Goal: Check status: Check status

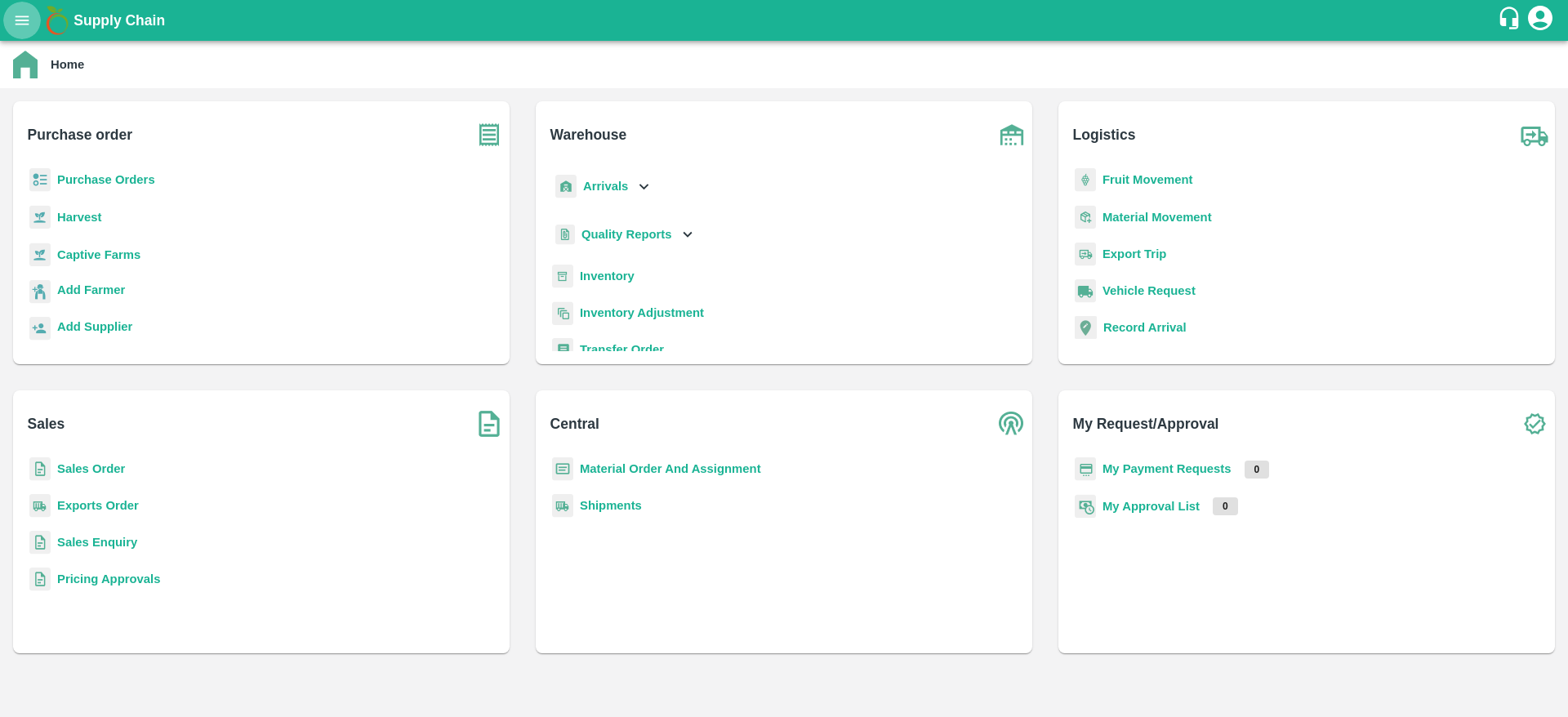
click at [9, 17] on button "open drawer" at bounding box center [22, 20] width 38 height 38
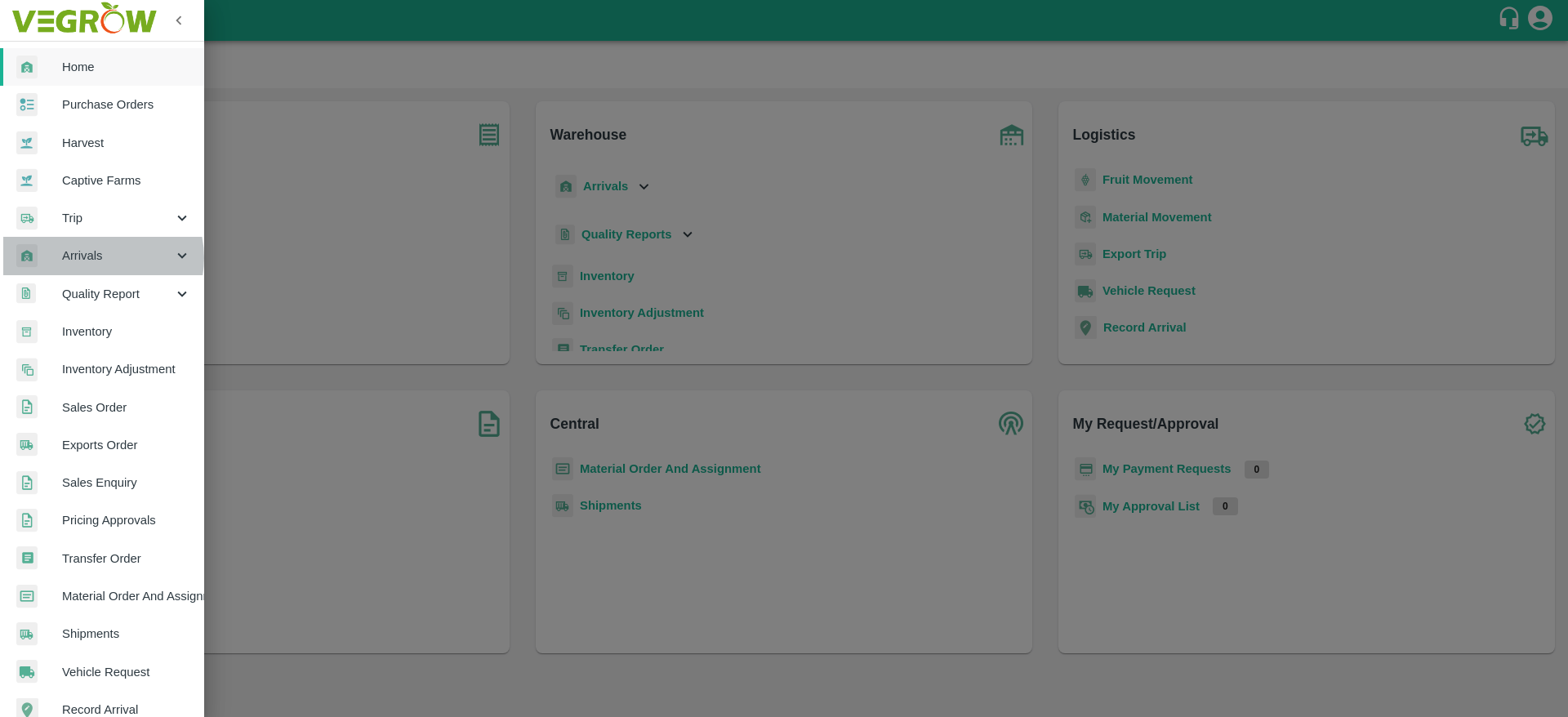
click at [100, 257] on span "Arrivals" at bounding box center [117, 255] width 111 height 18
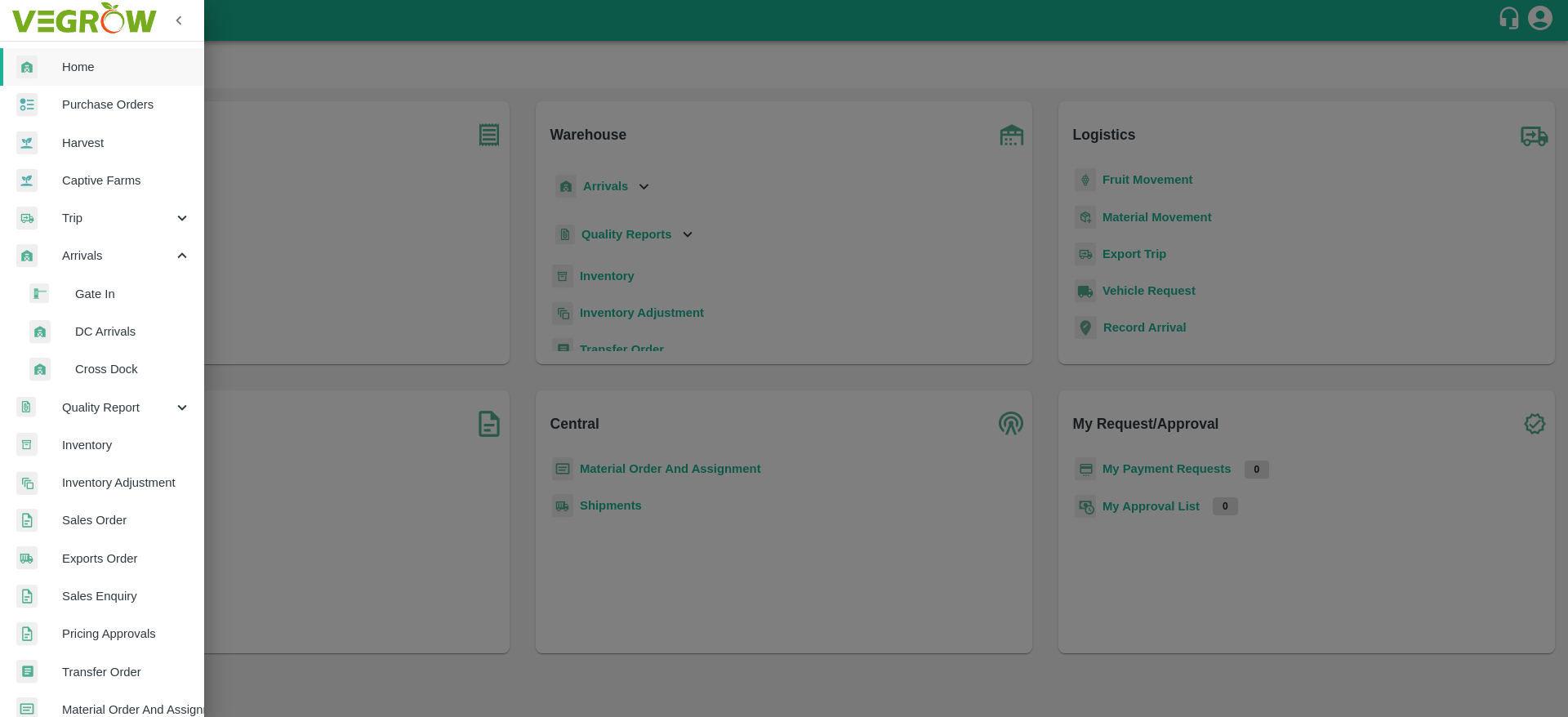
click at [100, 329] on span "DC Arrivals" at bounding box center [133, 331] width 116 height 18
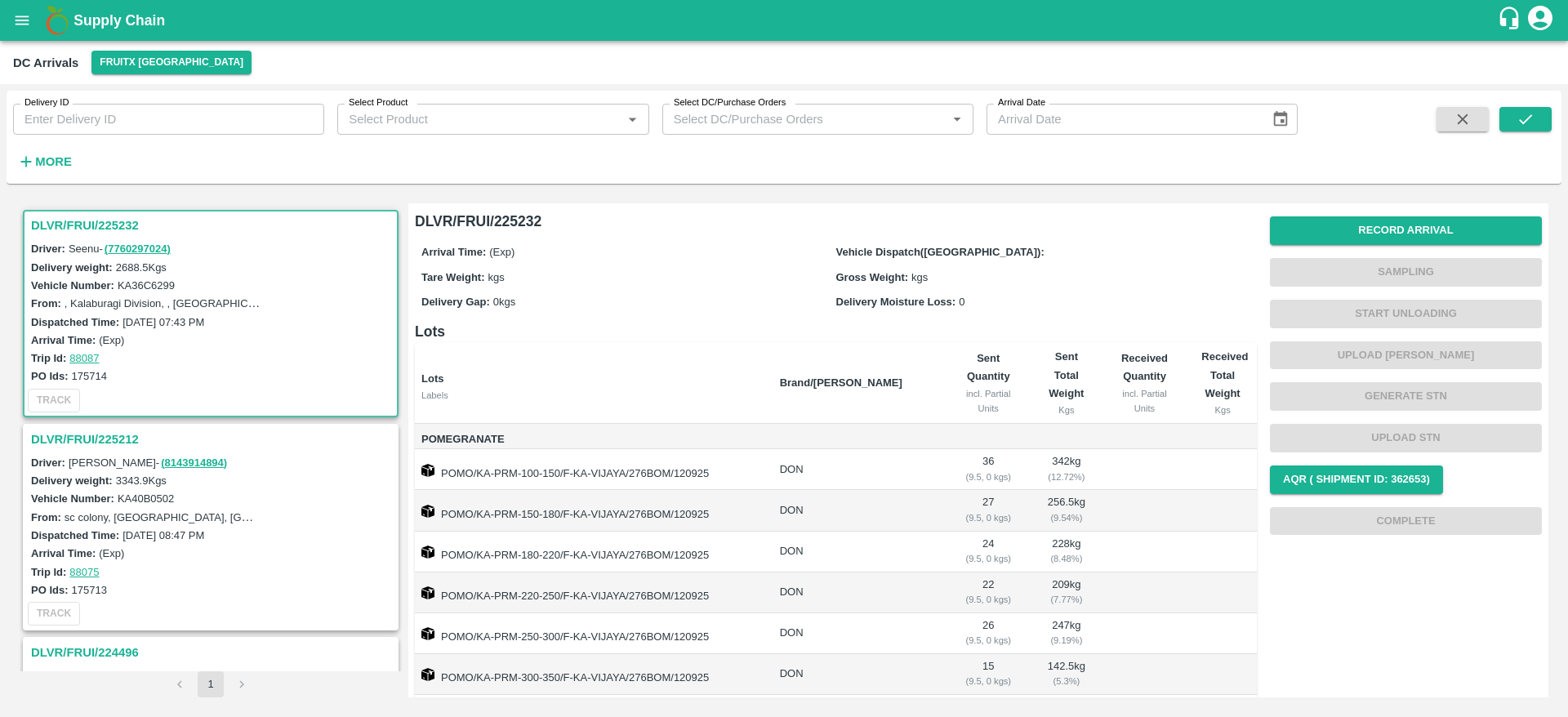
scroll to position [256, 0]
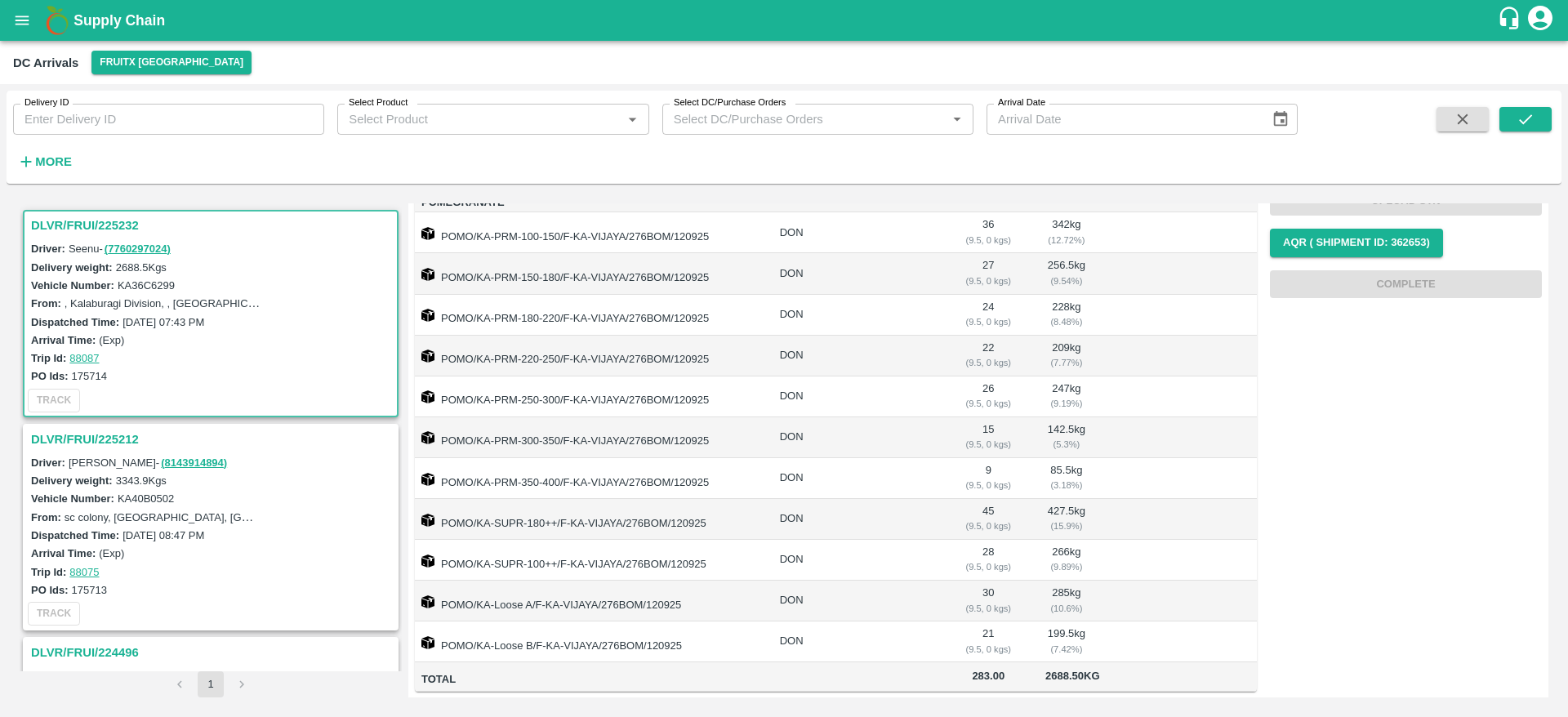
click at [83, 426] on div "DLVR/FRUI/225212" at bounding box center [210, 439] width 372 height 28
click at [85, 437] on h3 "DLVR/FRUI/225212" at bounding box center [213, 439] width 365 height 21
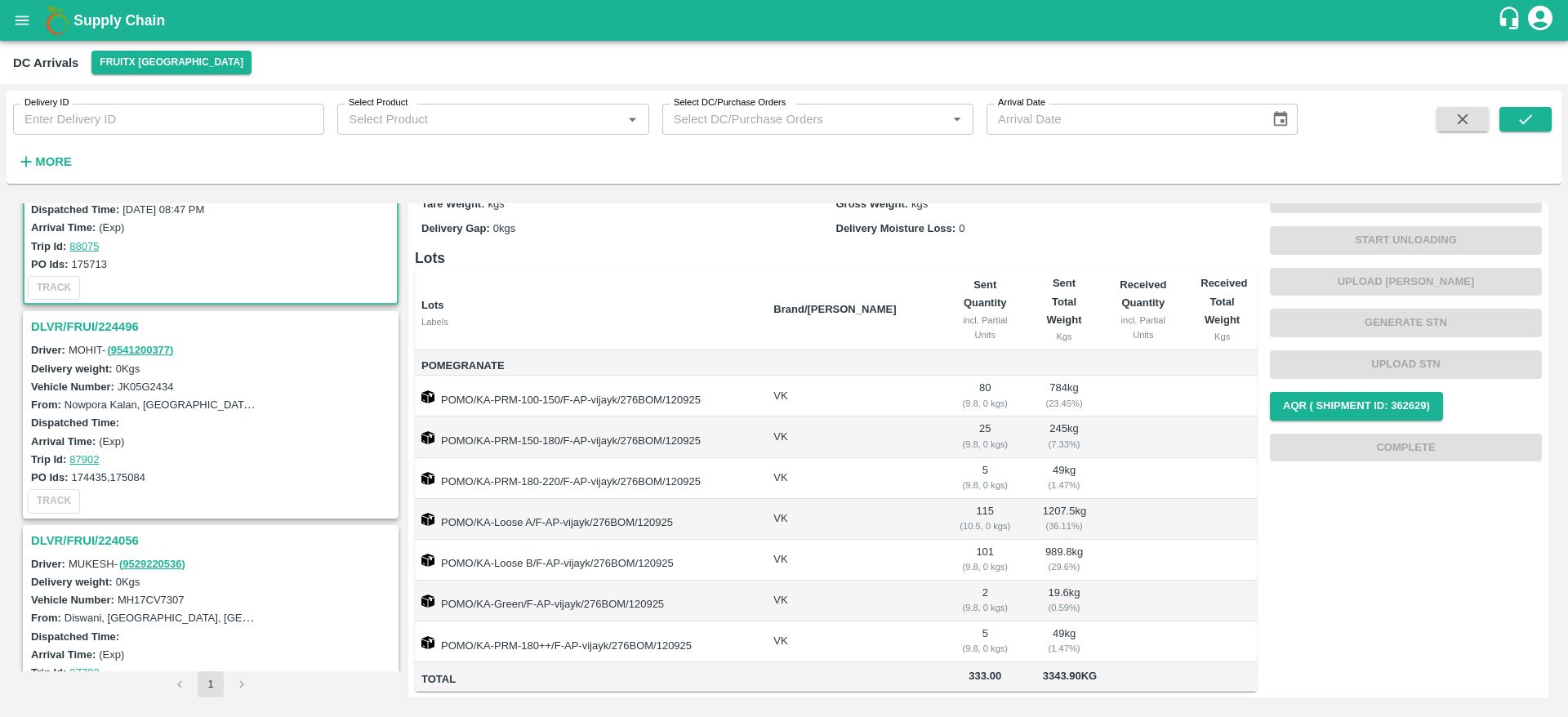
scroll to position [317, 0]
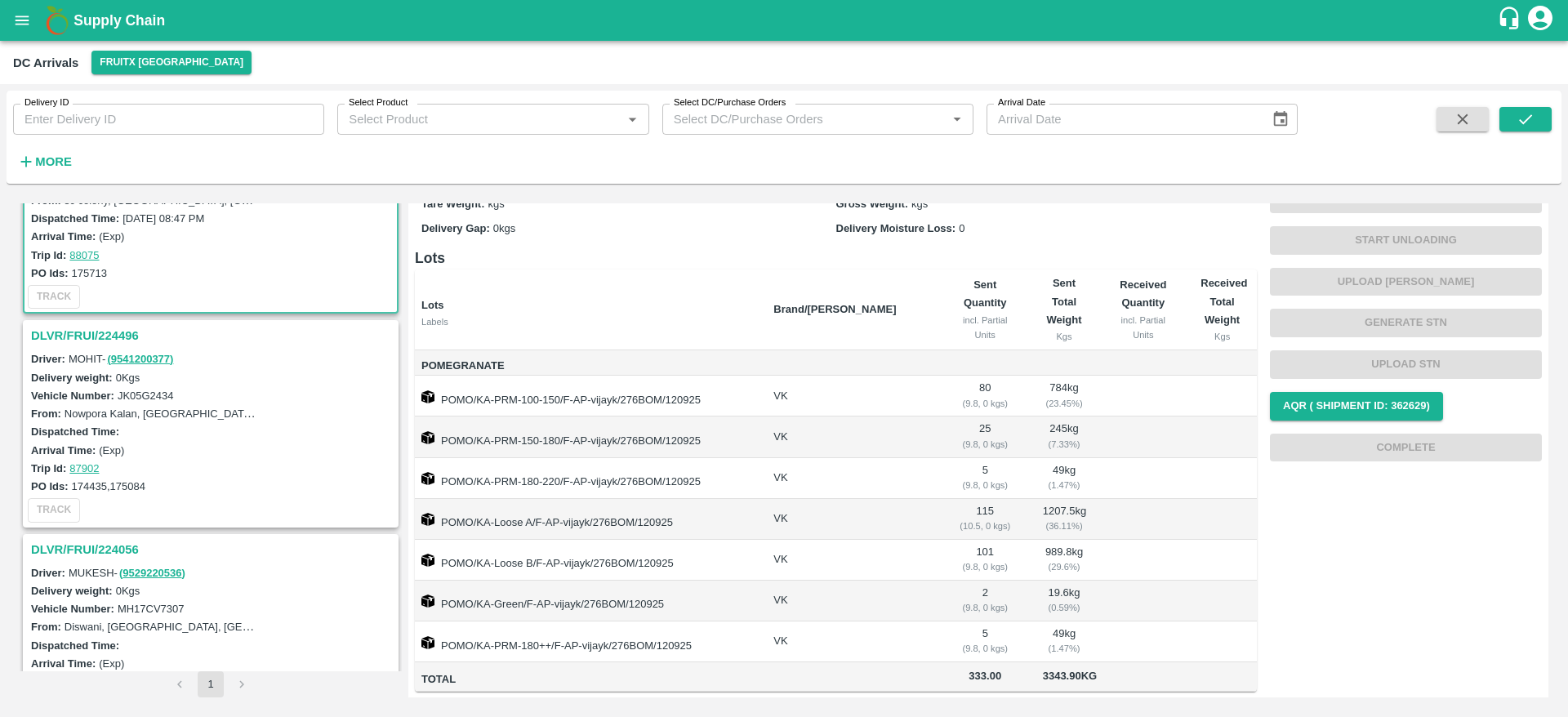
click at [51, 346] on div "DLVR/FRUI/224496" at bounding box center [210, 336] width 372 height 28
click at [62, 335] on h3 "DLVR/FRUI/224496" at bounding box center [213, 336] width 365 height 21
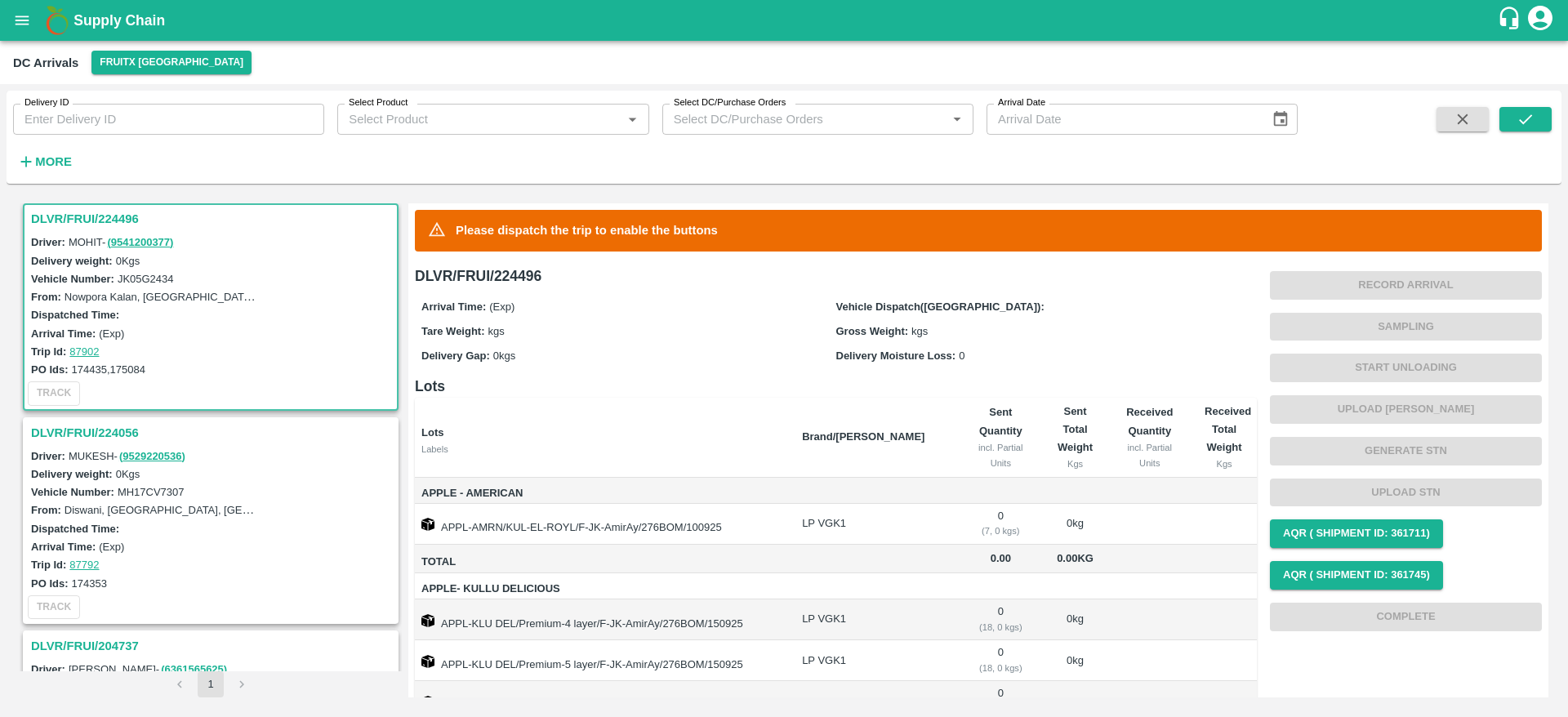
scroll to position [60, 0]
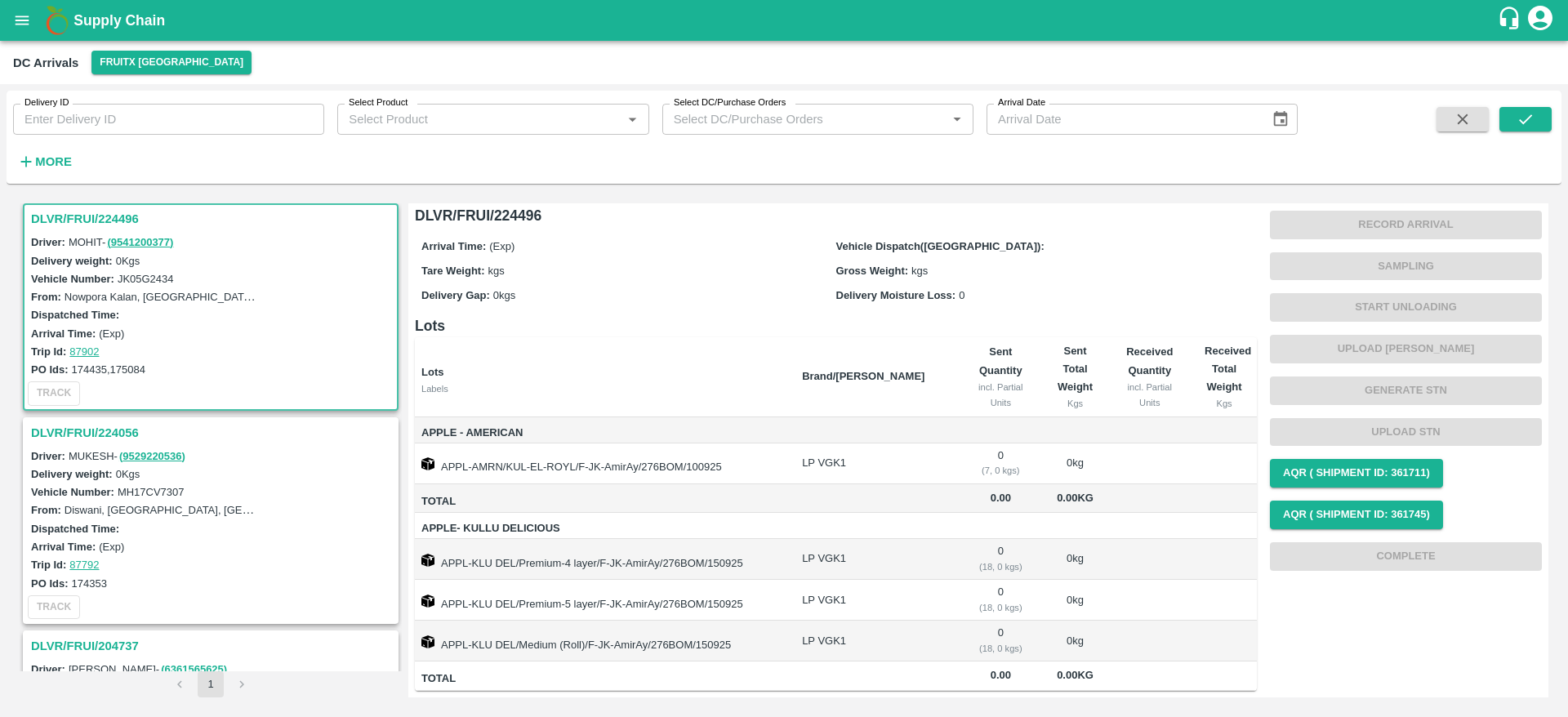
click at [57, 437] on h3 "DLVR/FRUI/224056" at bounding box center [213, 433] width 365 height 21
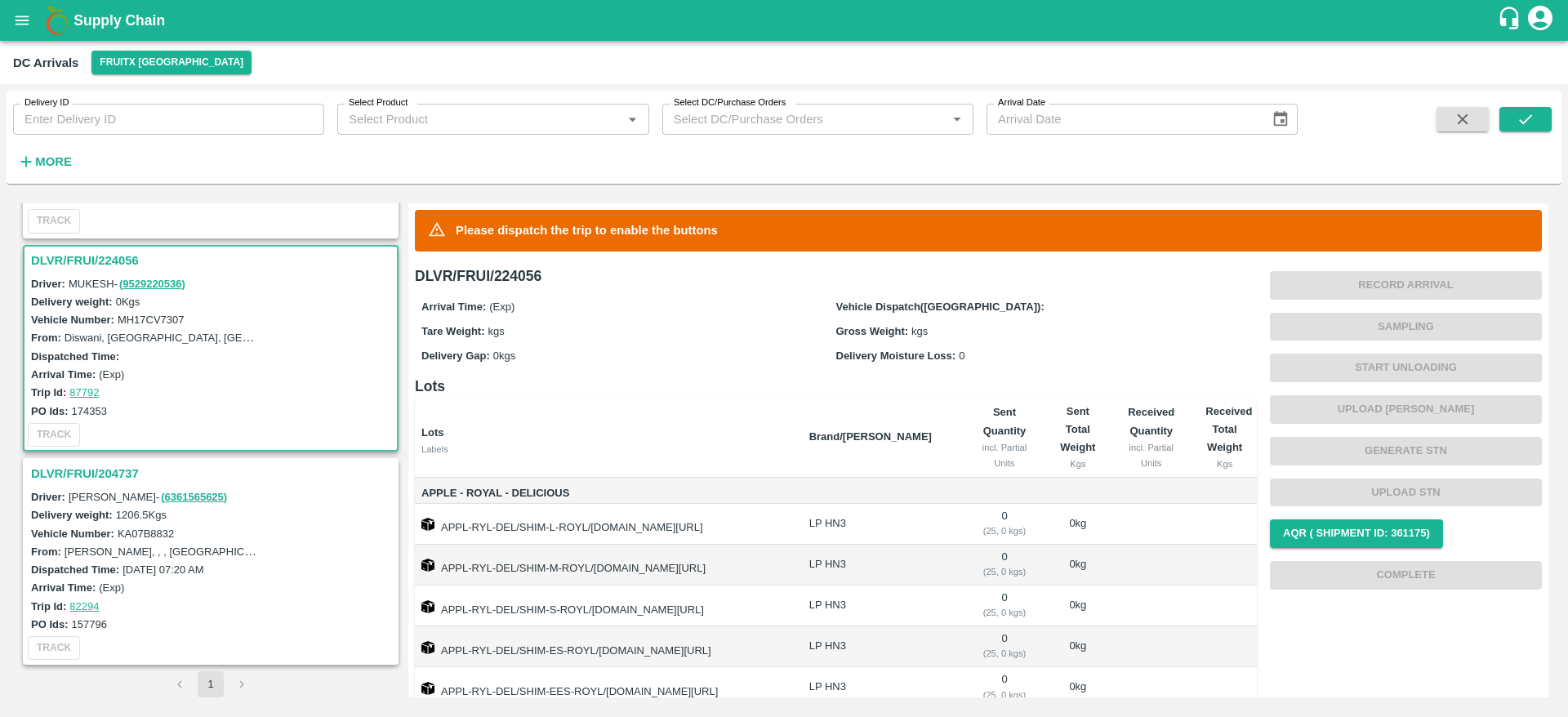
scroll to position [127, 0]
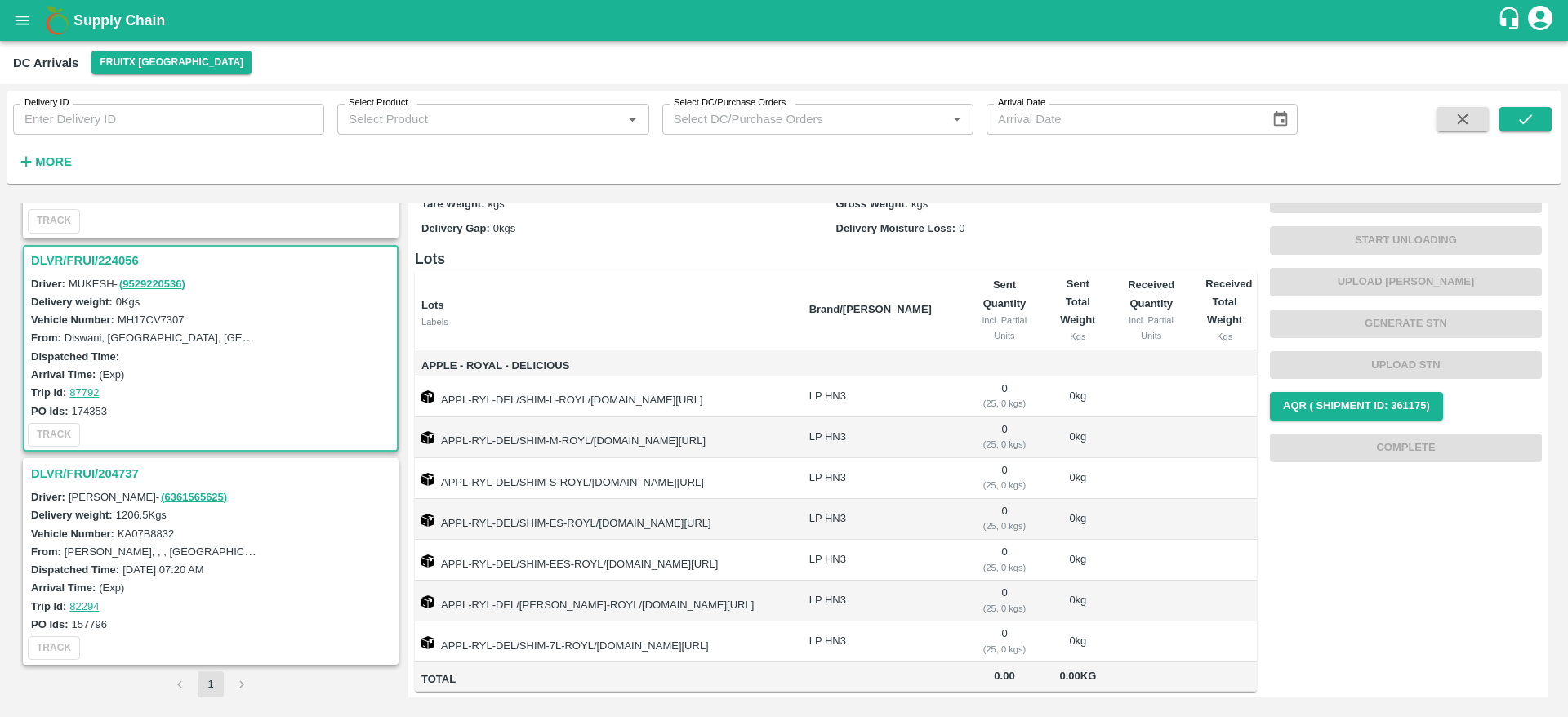
click at [95, 473] on h3 "DLVR/FRUI/204737" at bounding box center [213, 473] width 365 height 21
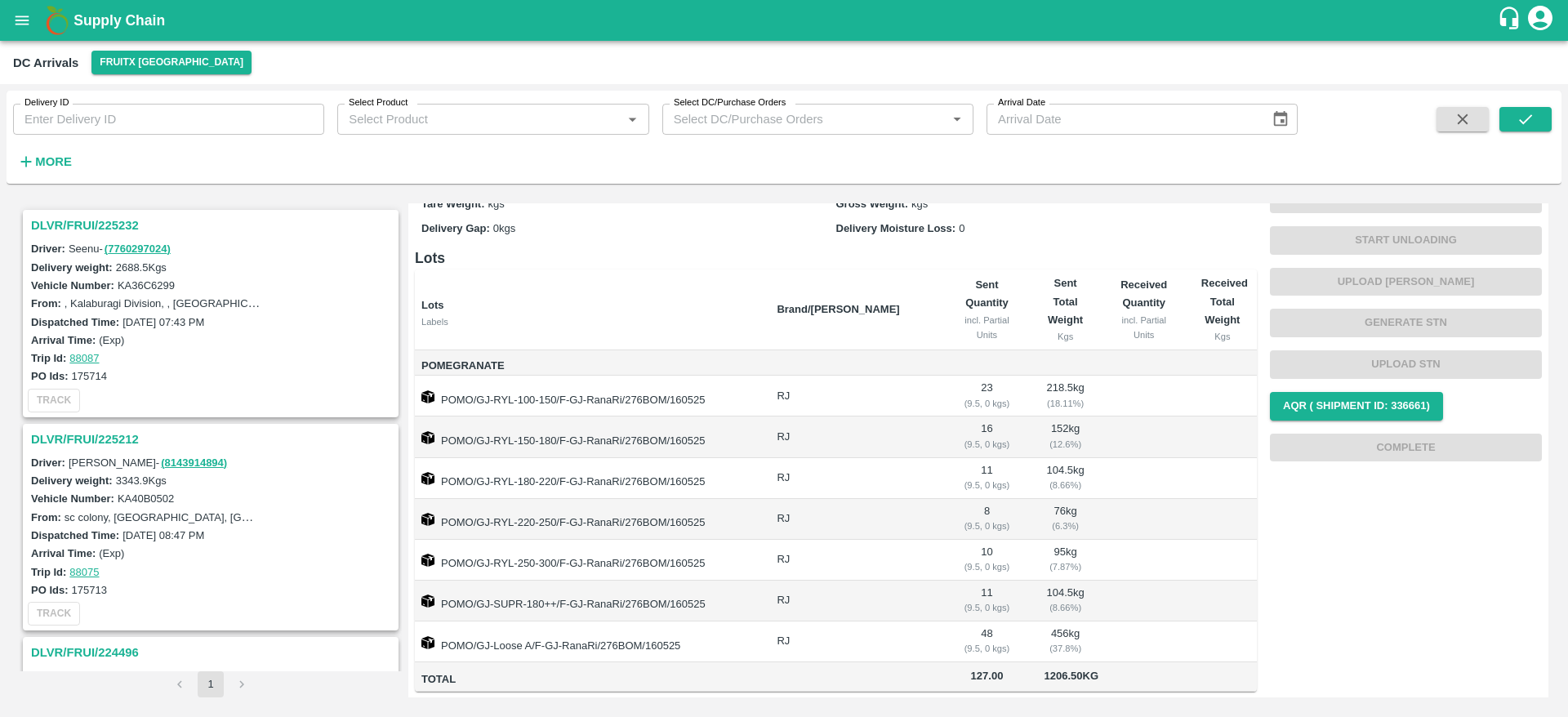
click at [72, 233] on h3 "DLVR/FRUI/225232" at bounding box center [213, 225] width 365 height 21
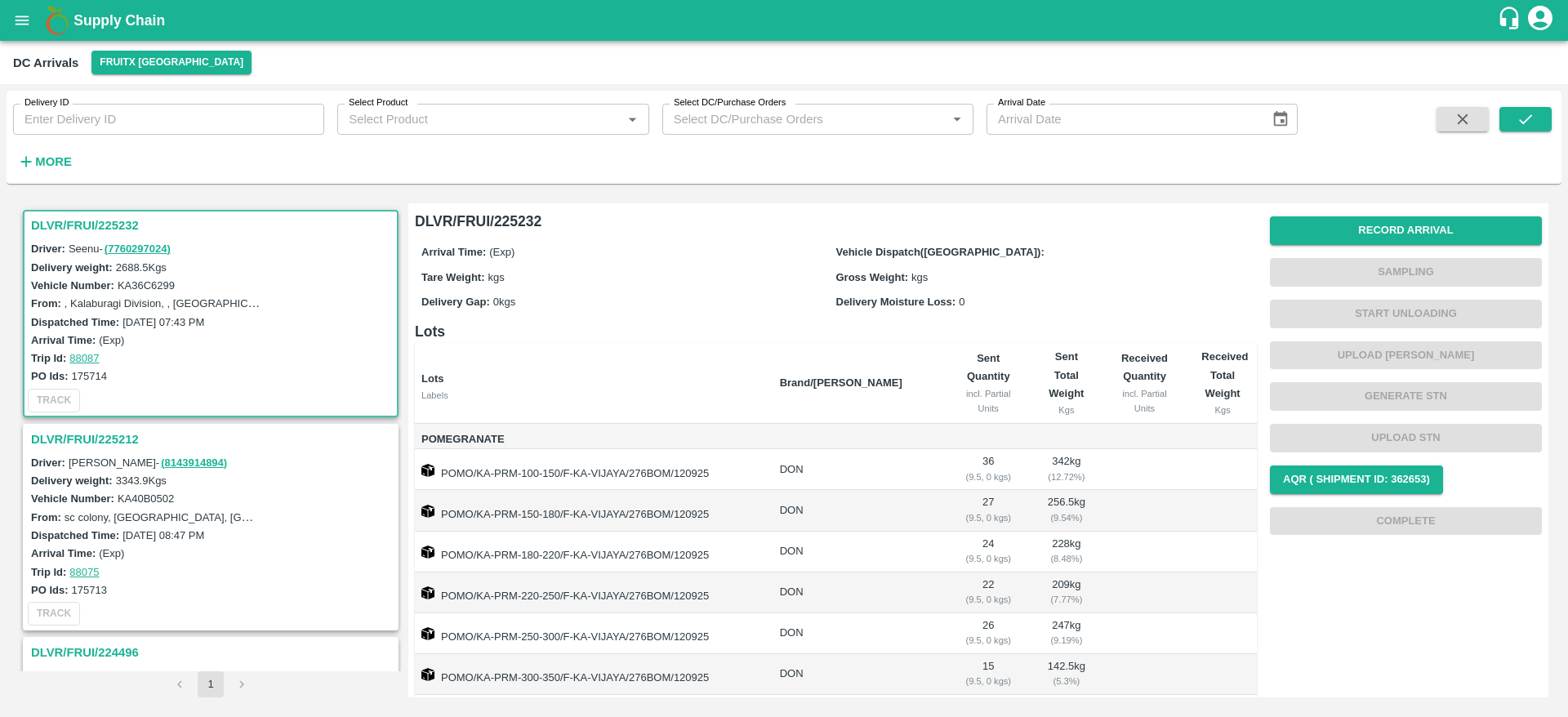
click at [89, 217] on h3 "DLVR/FRUI/225232" at bounding box center [213, 225] width 365 height 21
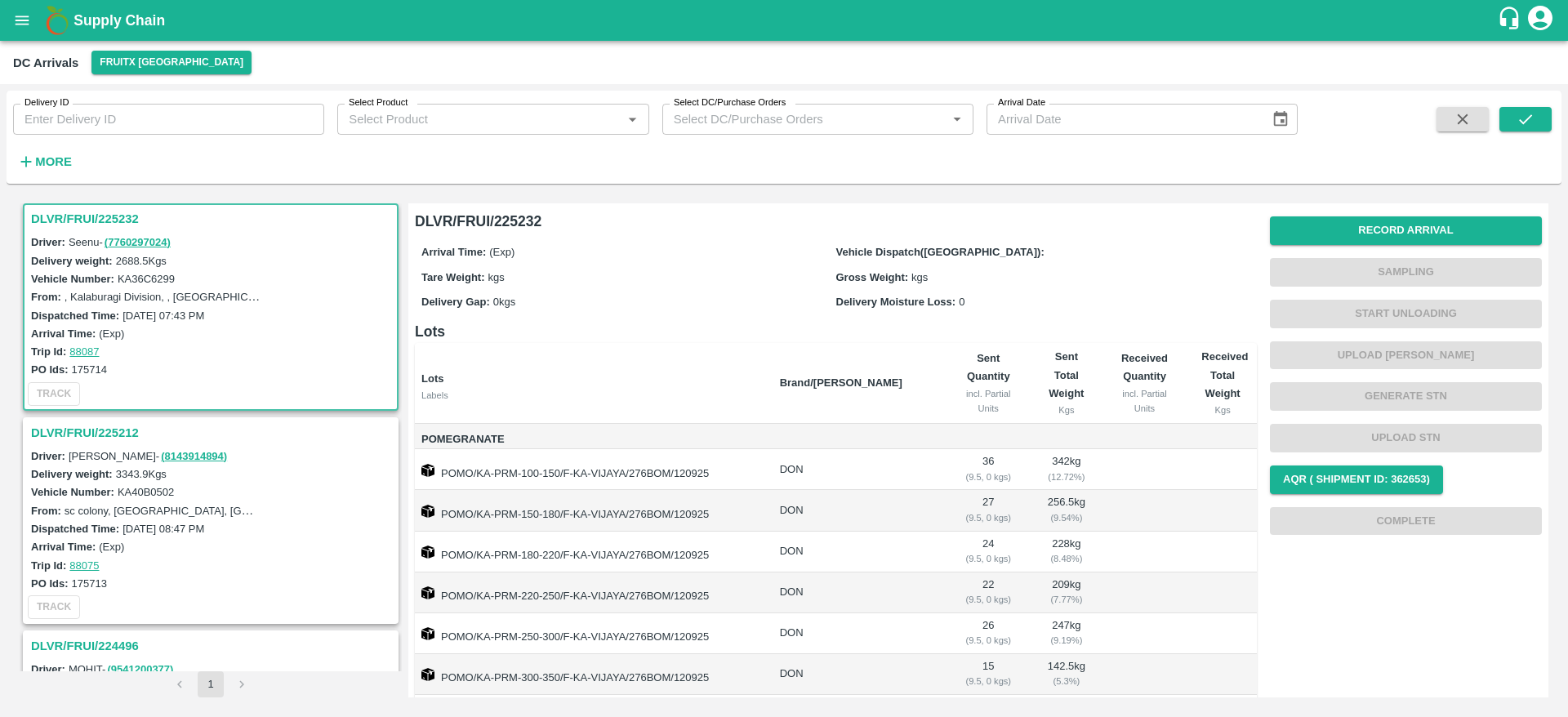
click at [96, 435] on h3 "DLVR/FRUI/225212" at bounding box center [213, 433] width 365 height 21
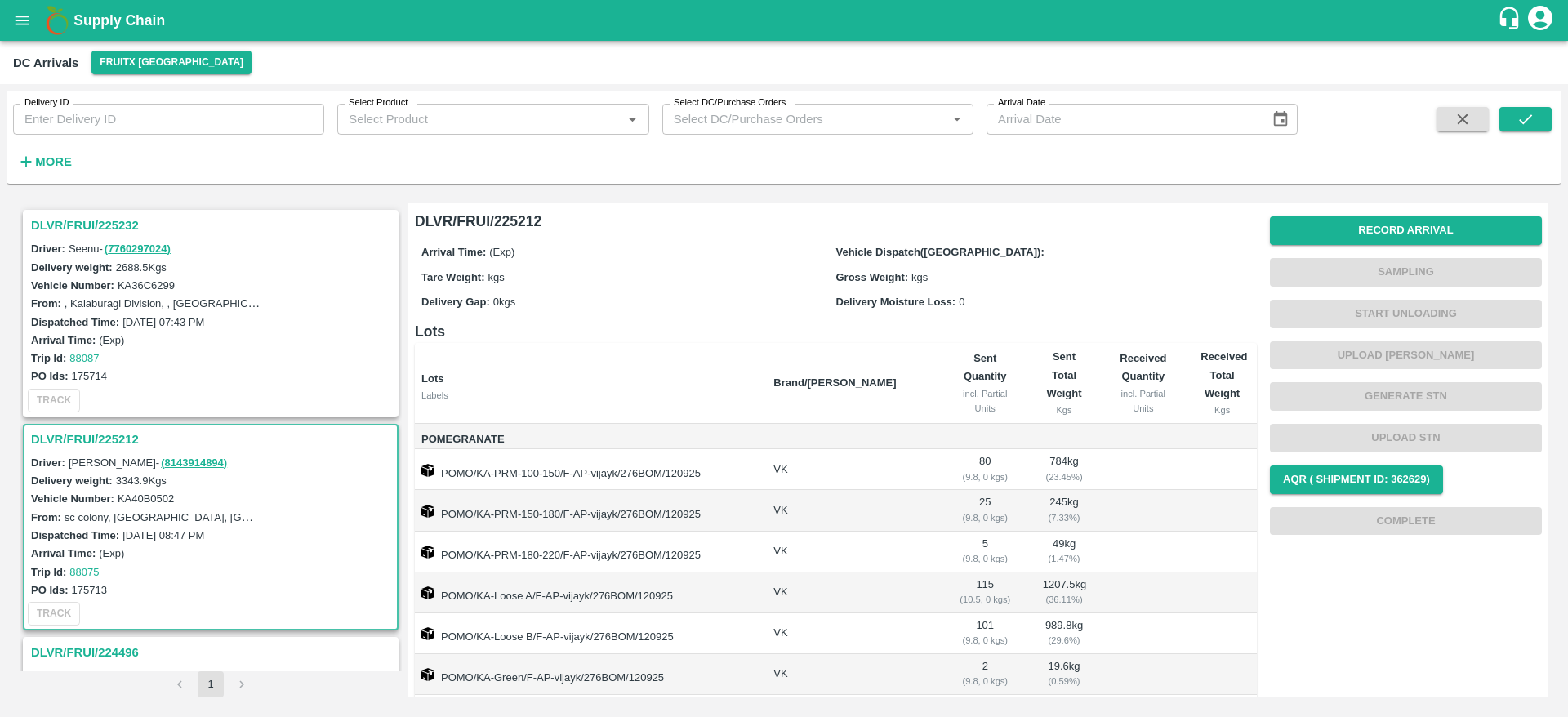
click at [104, 217] on h3 "DLVR/FRUI/225232" at bounding box center [213, 225] width 365 height 21
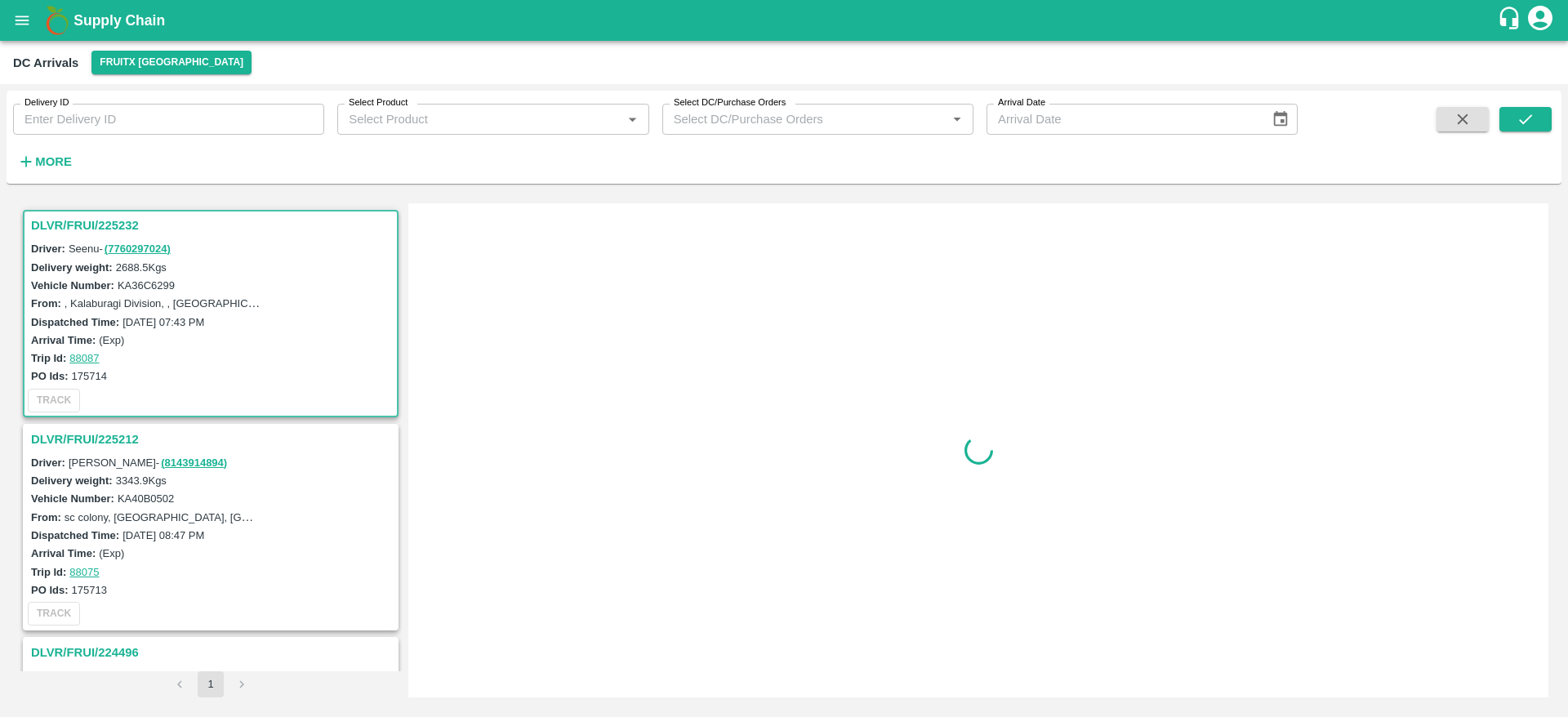
scroll to position [6, 0]
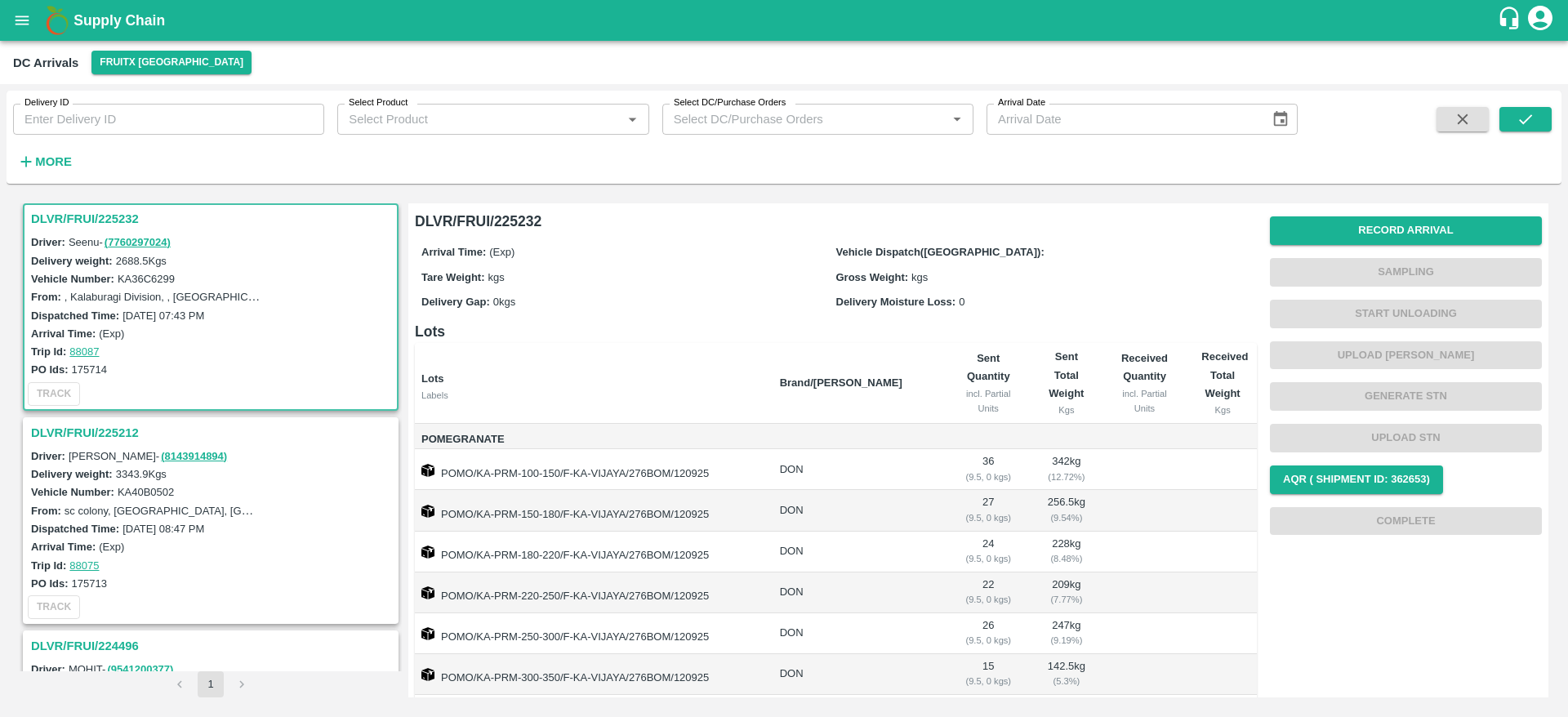
click at [75, 209] on h3 "DLVR/FRUI/225232" at bounding box center [213, 219] width 365 height 21
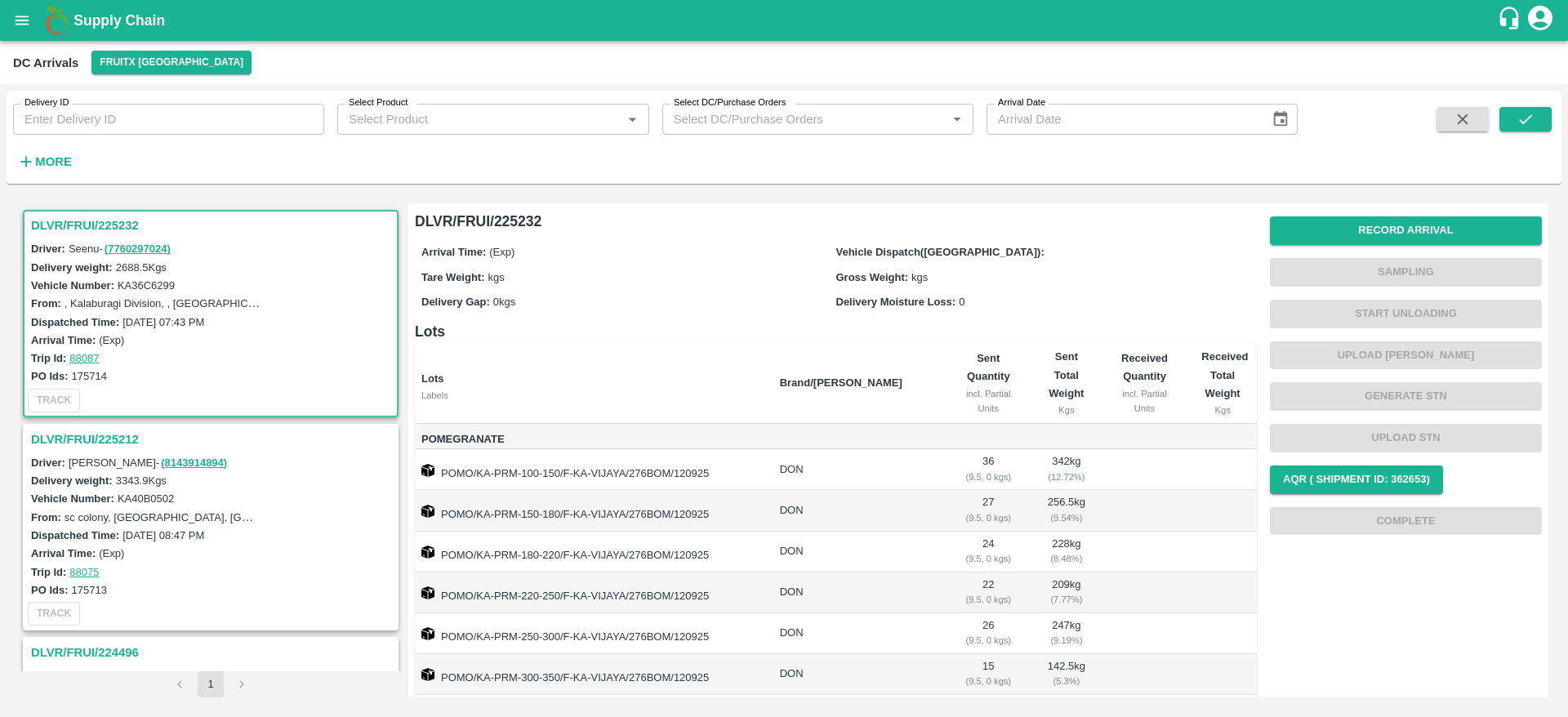
click at [65, 226] on h3 "DLVR/FRUI/225232" at bounding box center [213, 225] width 365 height 21
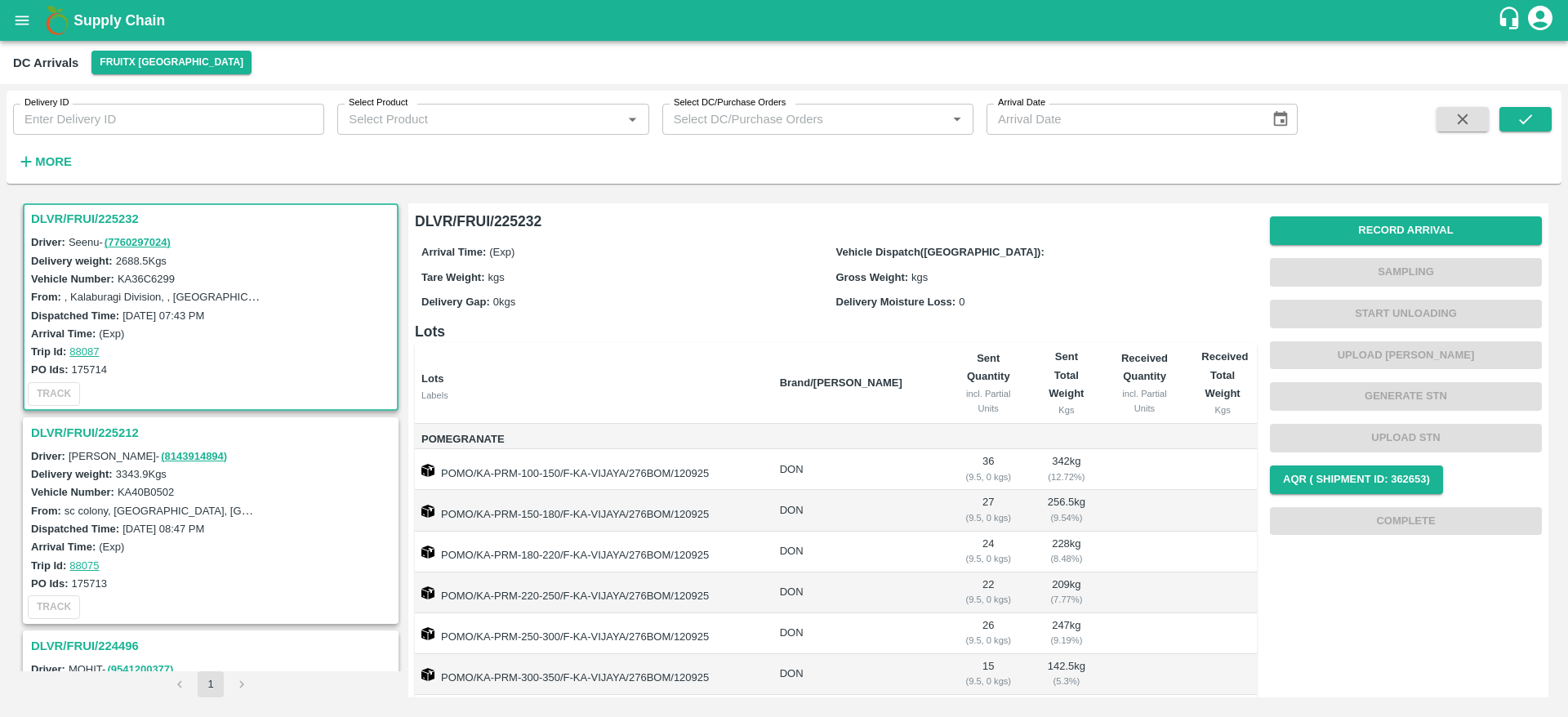
scroll to position [256, 0]
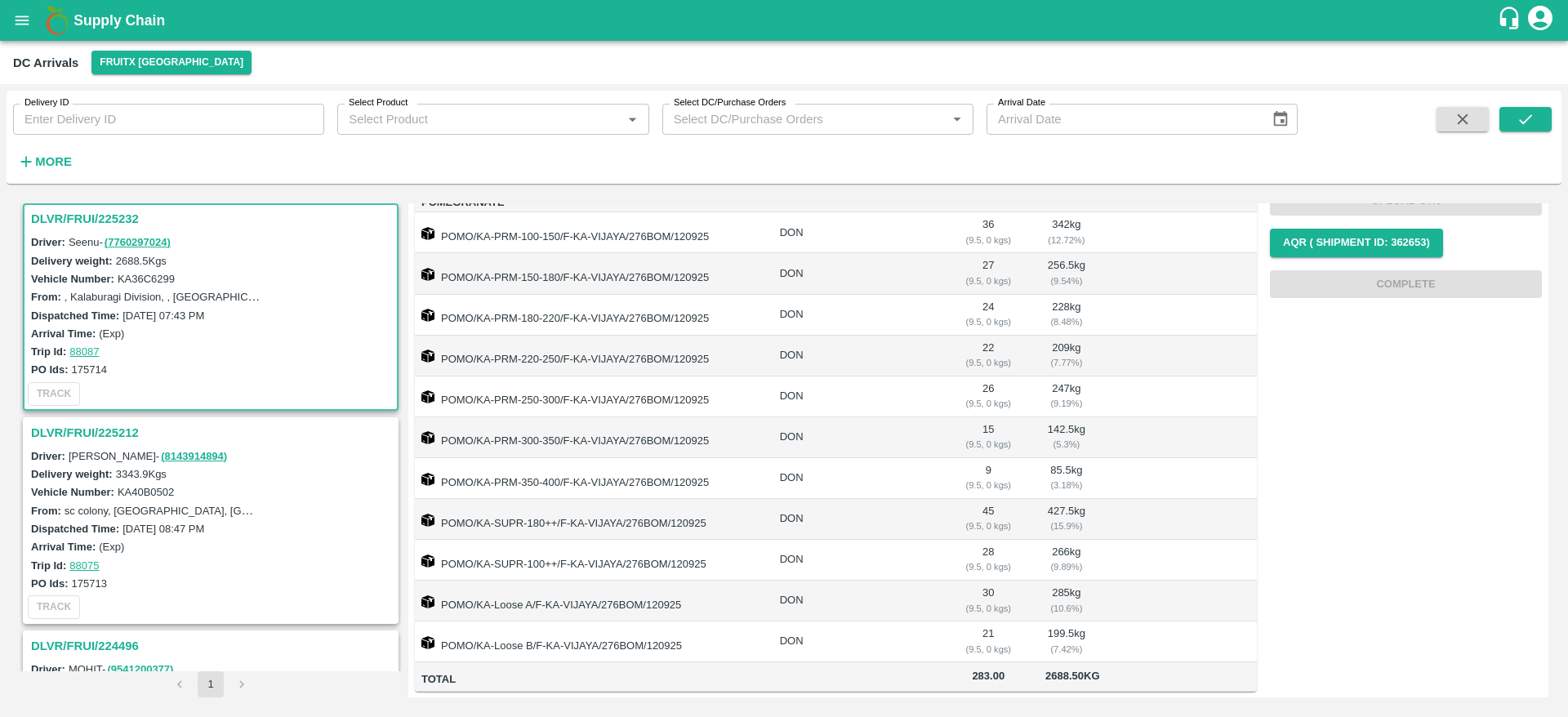
click at [107, 430] on h3 "DLVR/FRUI/225212" at bounding box center [213, 433] width 365 height 21
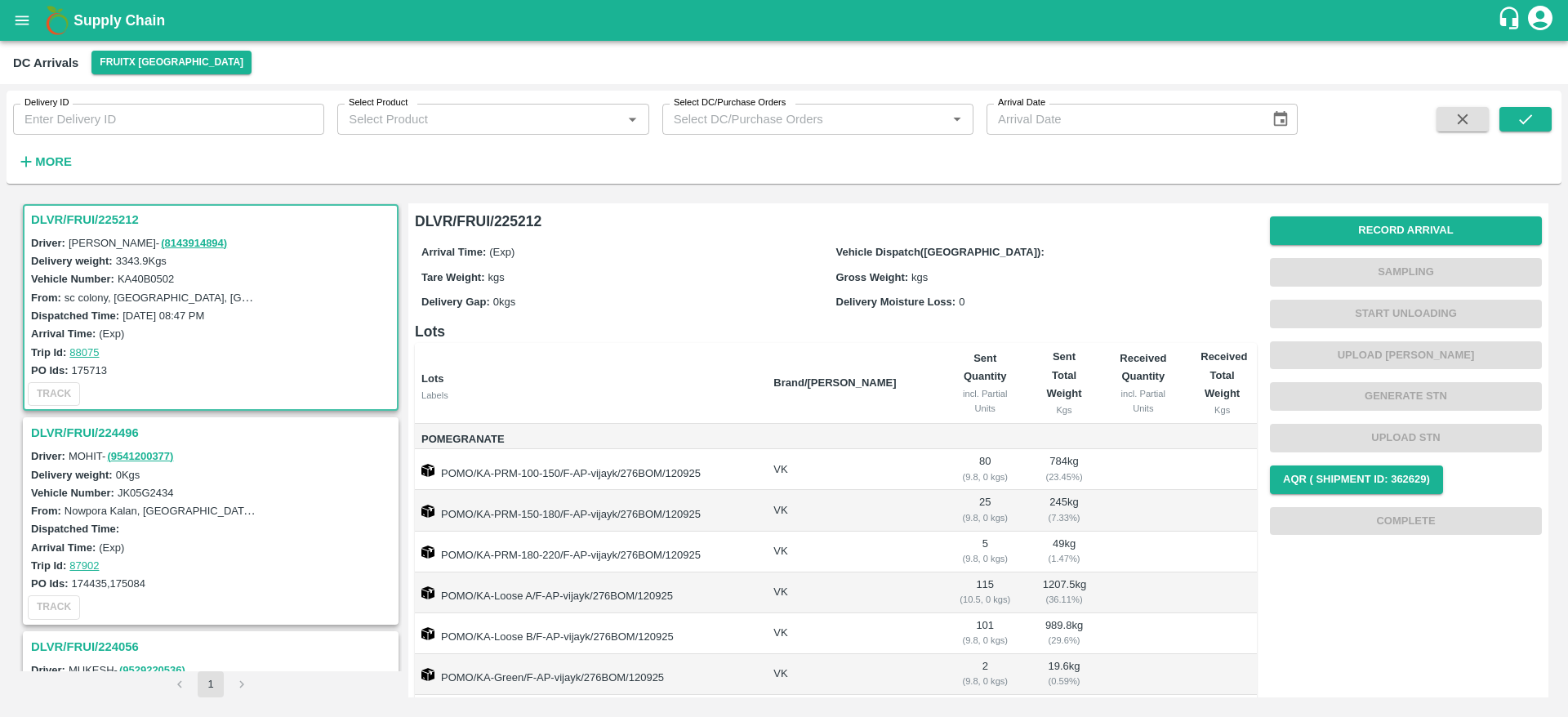
scroll to position [92, 0]
